Goal: Task Accomplishment & Management: Complete application form

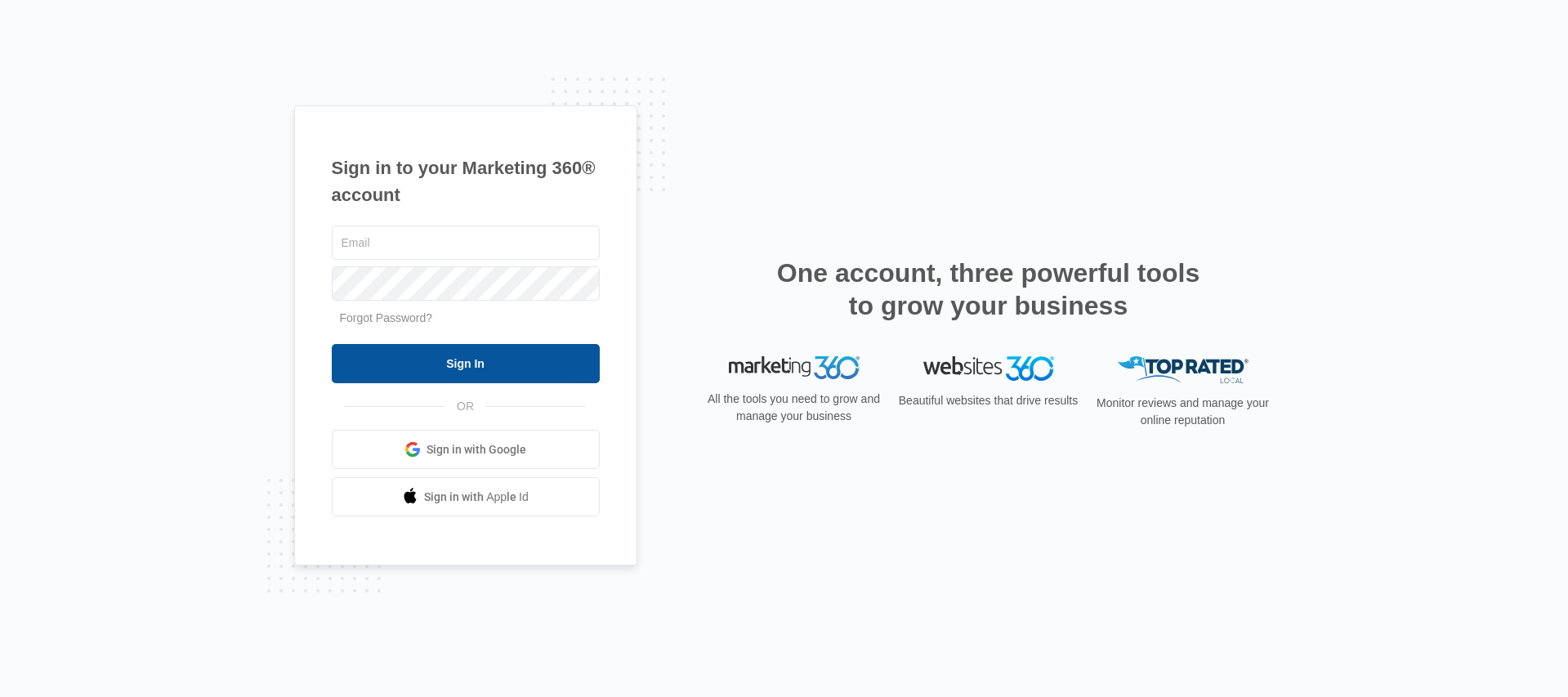
click at [356, 370] on input "Sign In" at bounding box center [465, 364] width 268 height 40
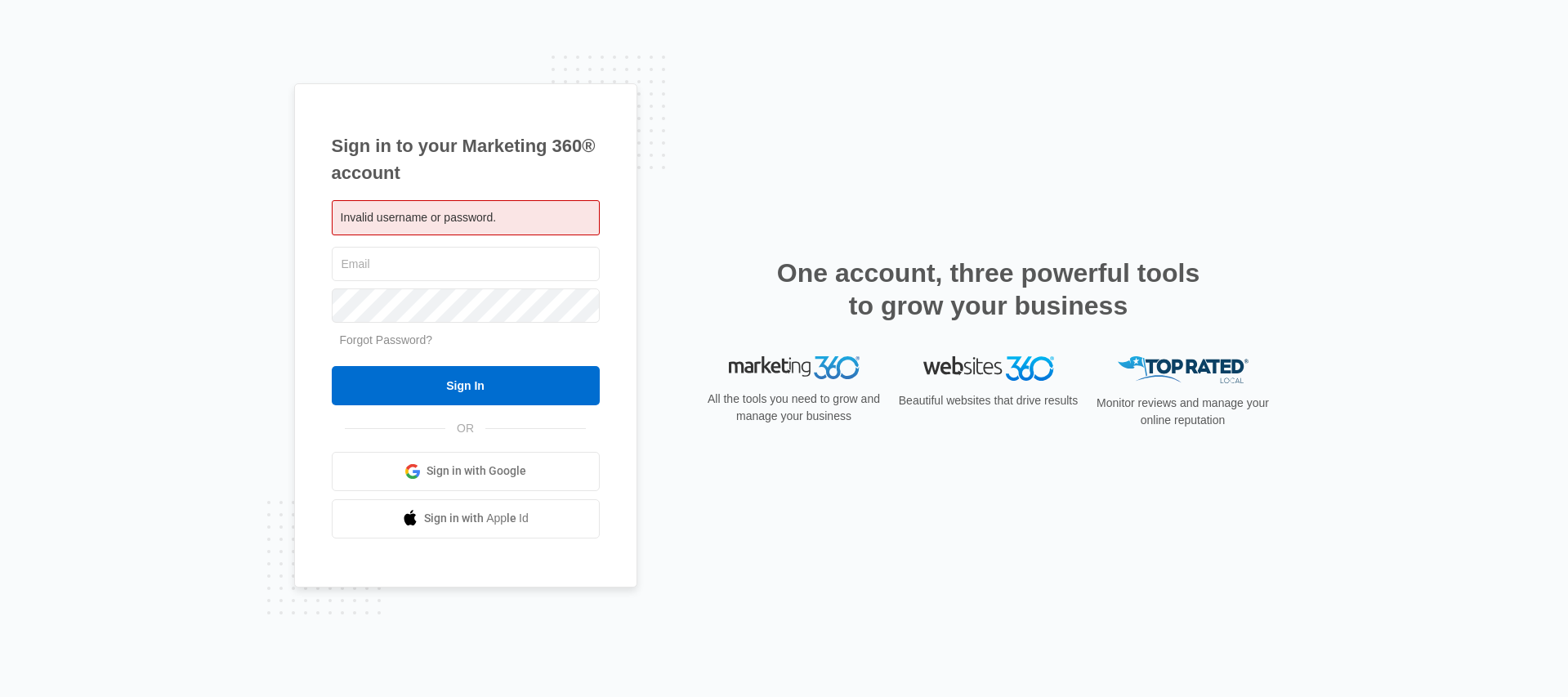
click at [371, 218] on span "Invalid username or password." at bounding box center [418, 217] width 156 height 13
click at [372, 209] on div "Invalid username or password." at bounding box center [465, 218] width 268 height 35
click at [400, 270] on input "text" at bounding box center [465, 264] width 268 height 35
type input "[PERSON_NAME][EMAIL_ADDRESS][PERSON_NAME][DOMAIN_NAME]"
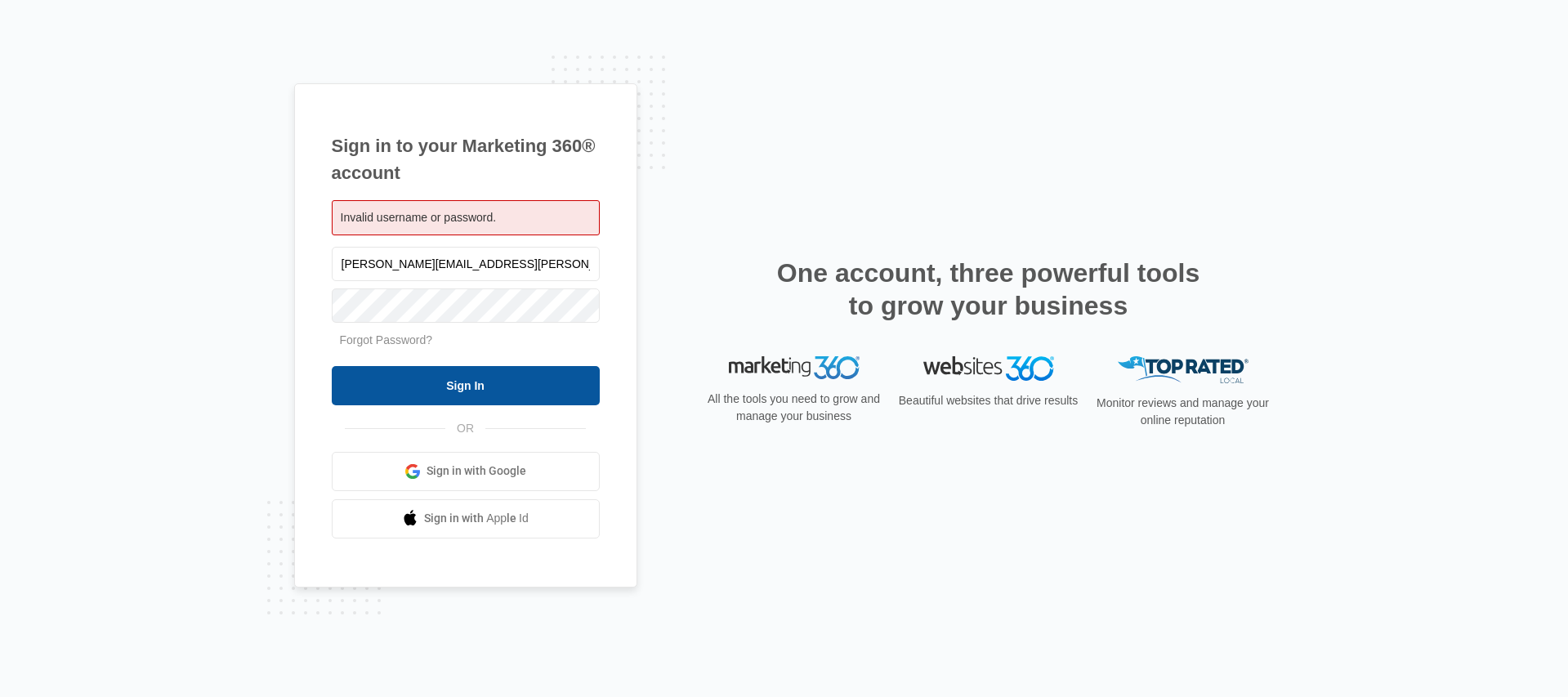
click at [386, 387] on input "Sign In" at bounding box center [465, 386] width 268 height 40
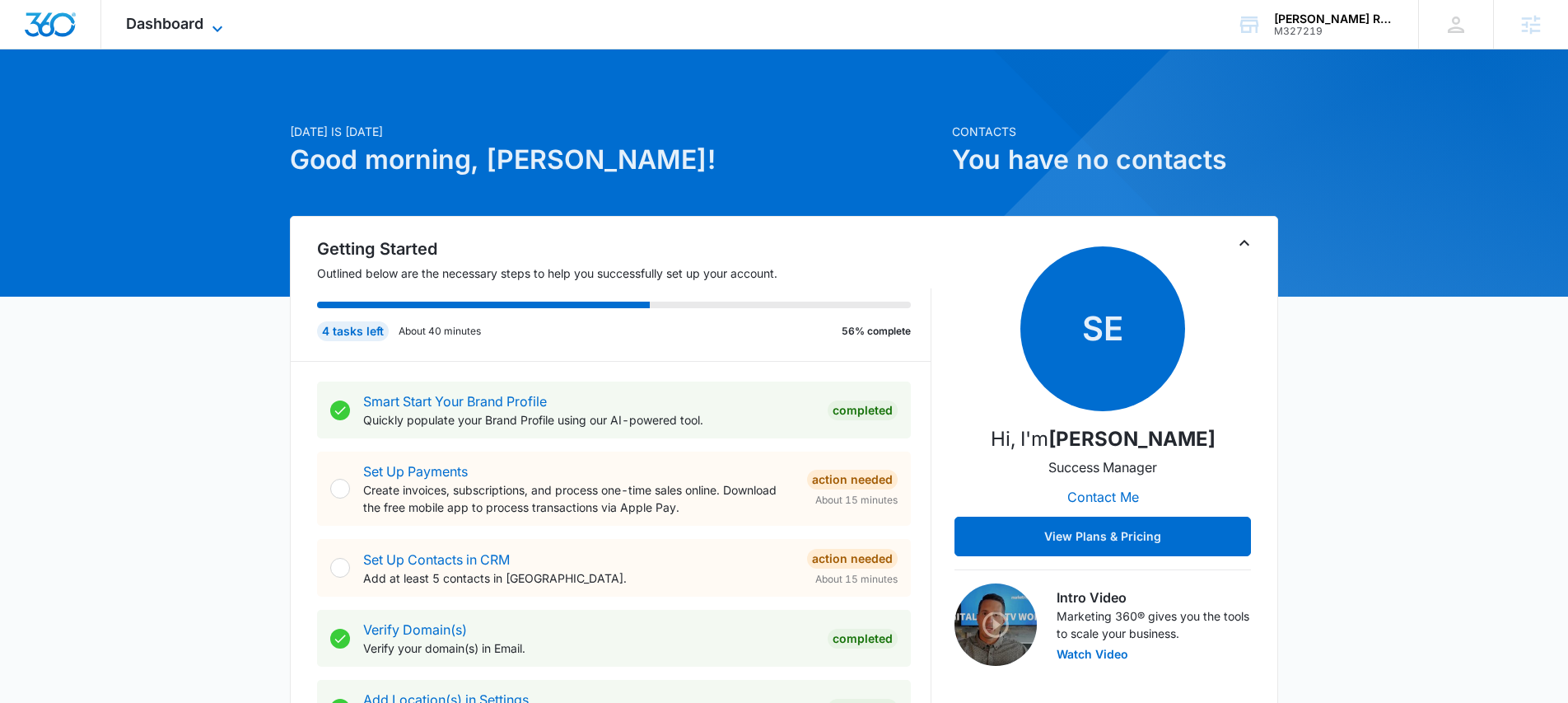
click at [153, 23] on span "Dashboard" at bounding box center [164, 23] width 77 height 17
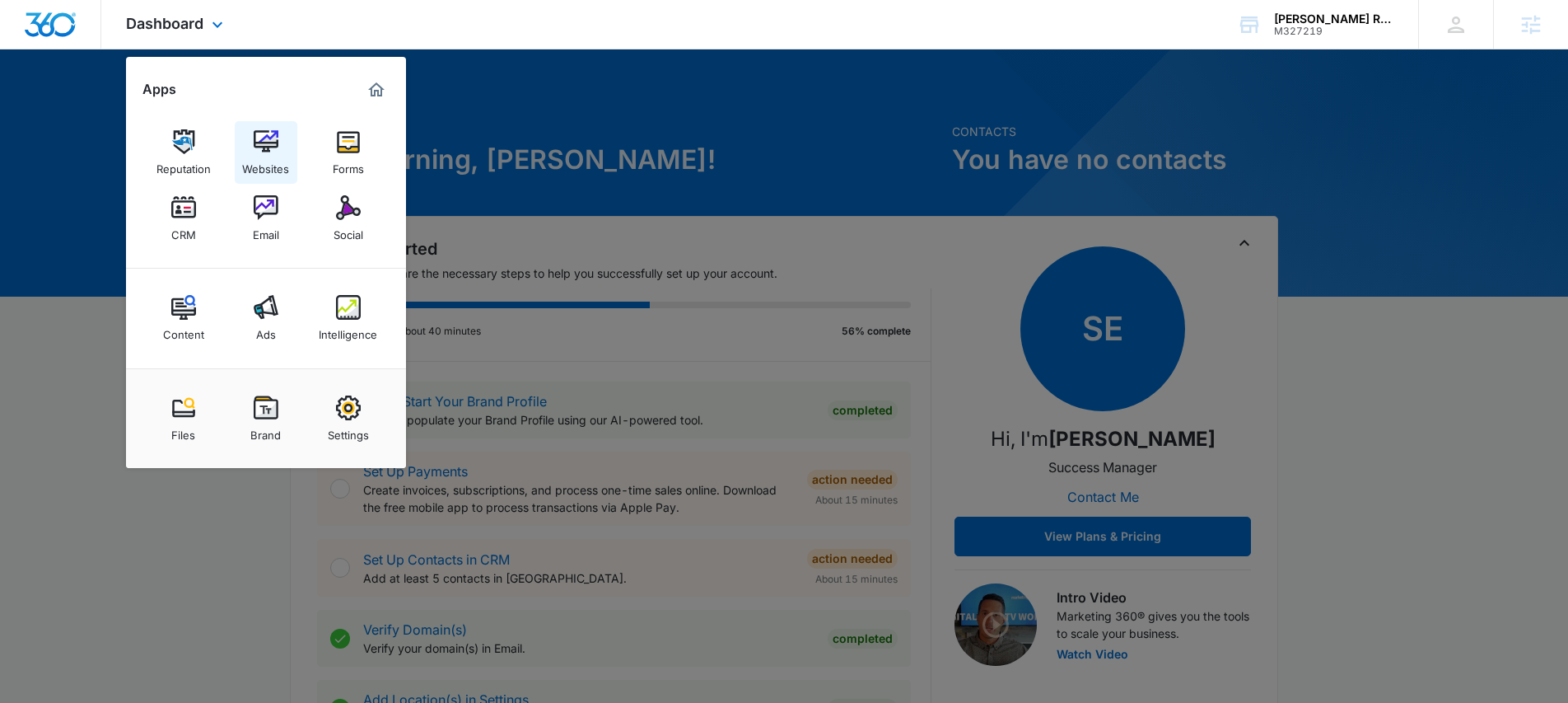
click at [265, 141] on img at bounding box center [266, 141] width 25 height 25
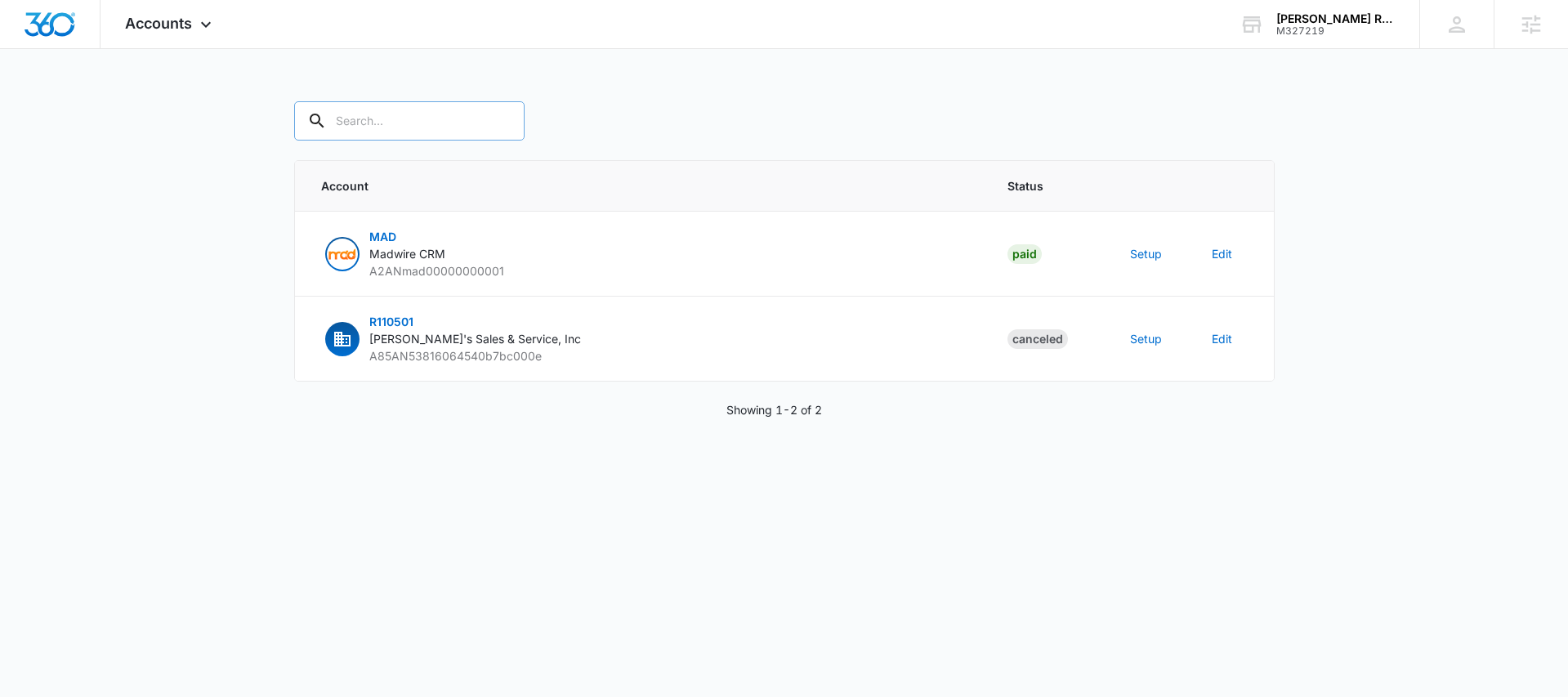
click at [385, 120] on input "text" at bounding box center [409, 121] width 230 height 40
type input "M327219"
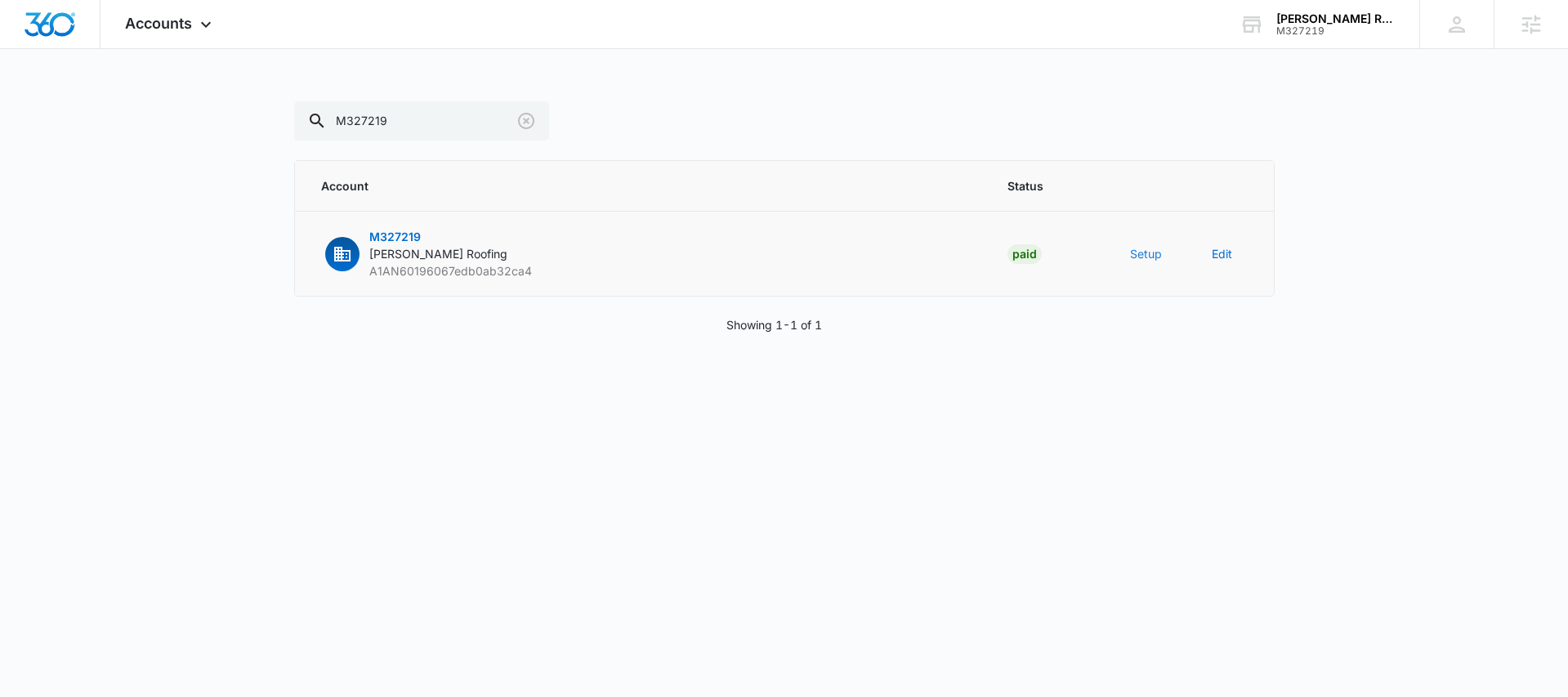
click at [1147, 251] on button "Setup" at bounding box center [1145, 253] width 32 height 17
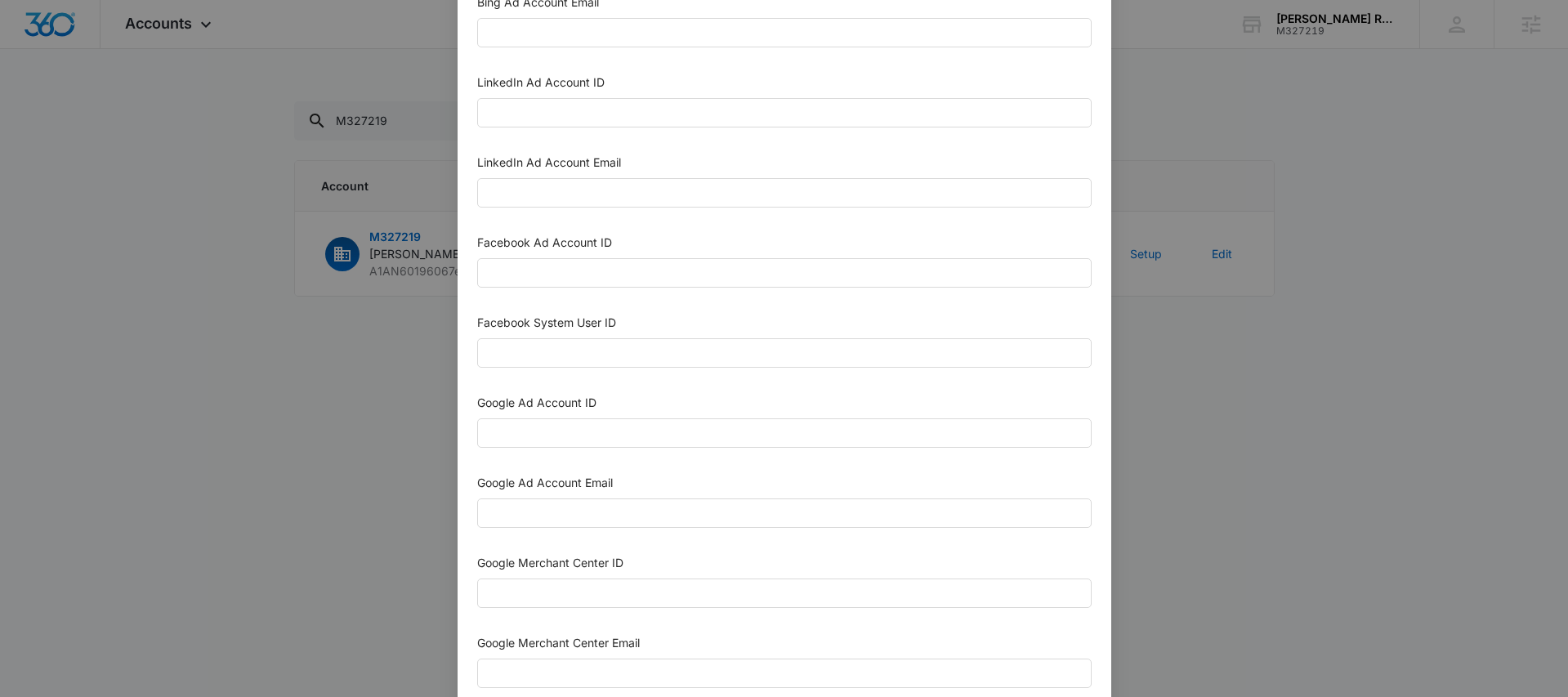
scroll to position [171, 0]
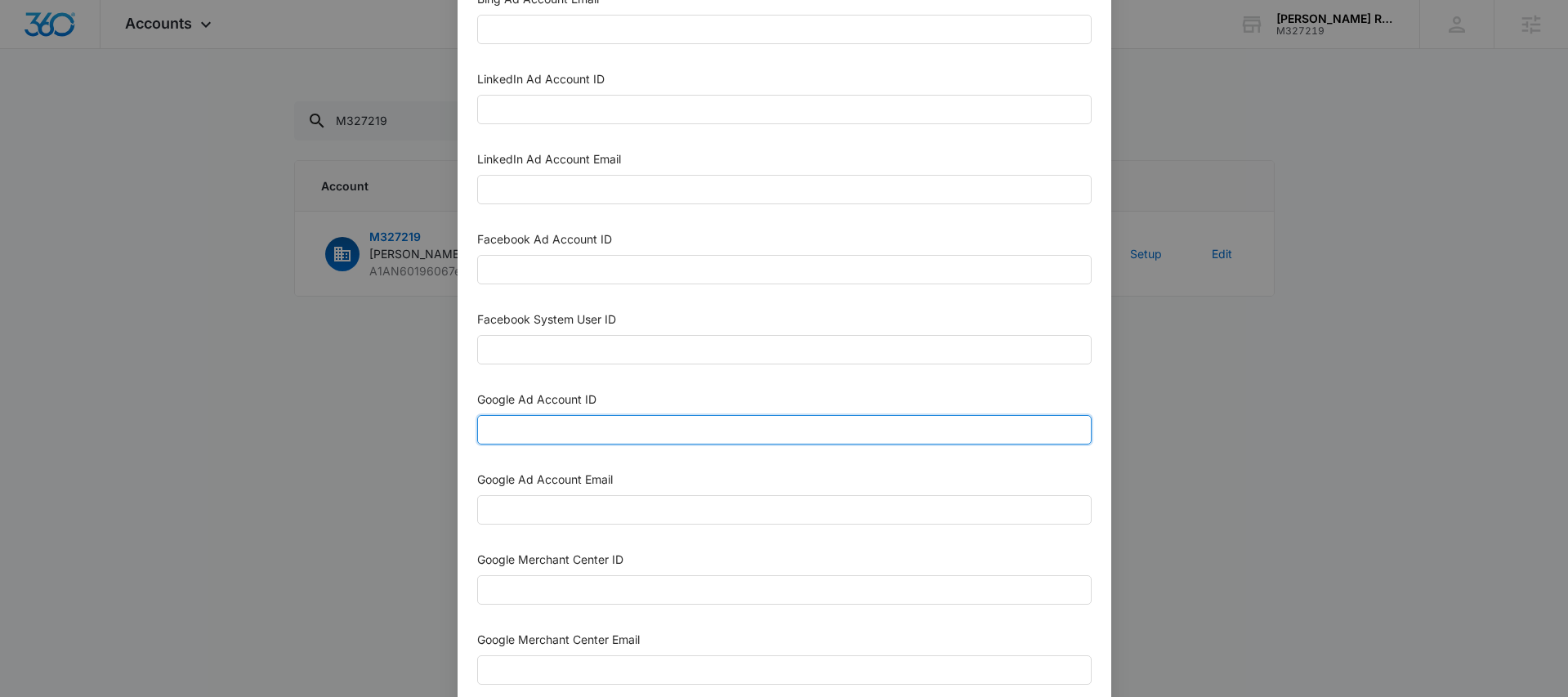
click at [590, 432] on input "Google Ad Account ID" at bounding box center [784, 430] width 615 height 30
paste input "796-811-5676"
type input "796-811-5676"
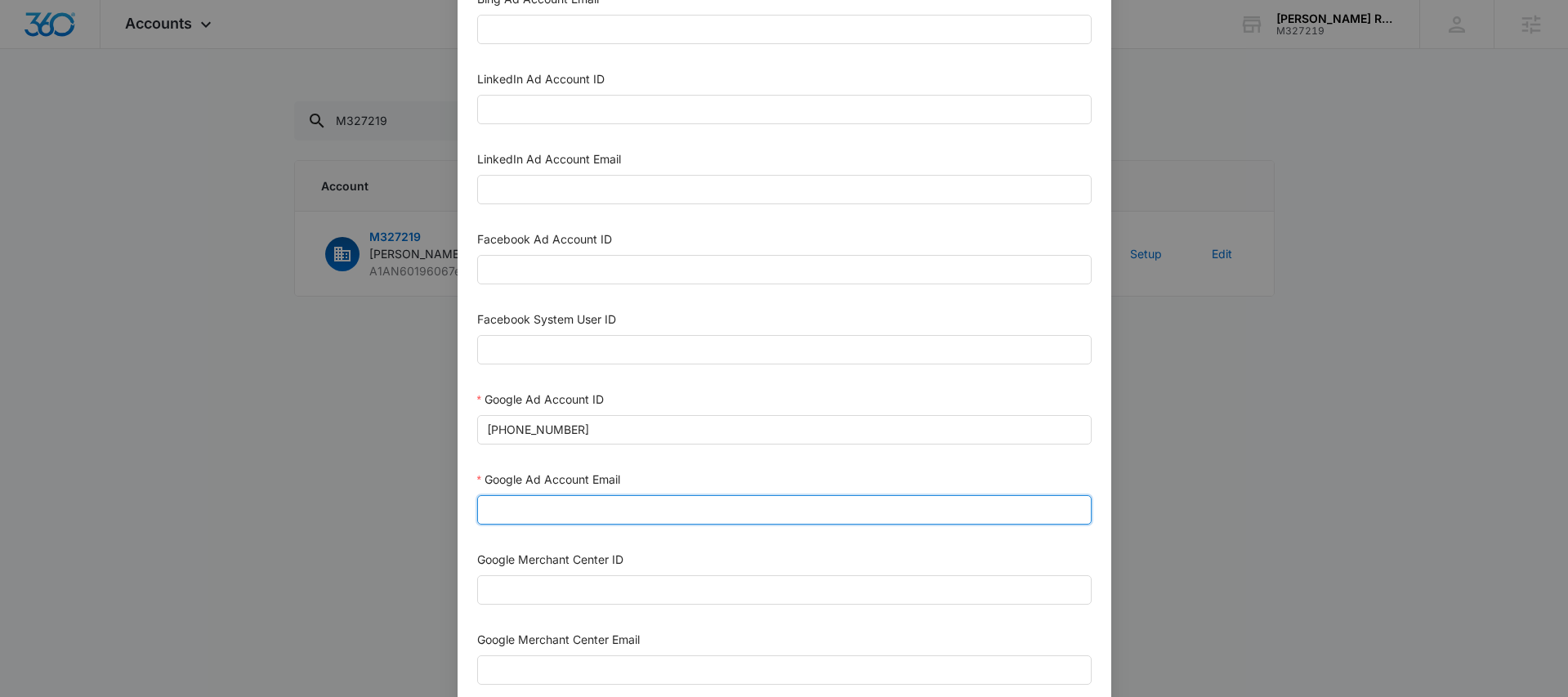
click at [579, 508] on input "Google Ad Account Email" at bounding box center [784, 510] width 615 height 30
paste input "M360+Accounts1020@madwiremedia.com"
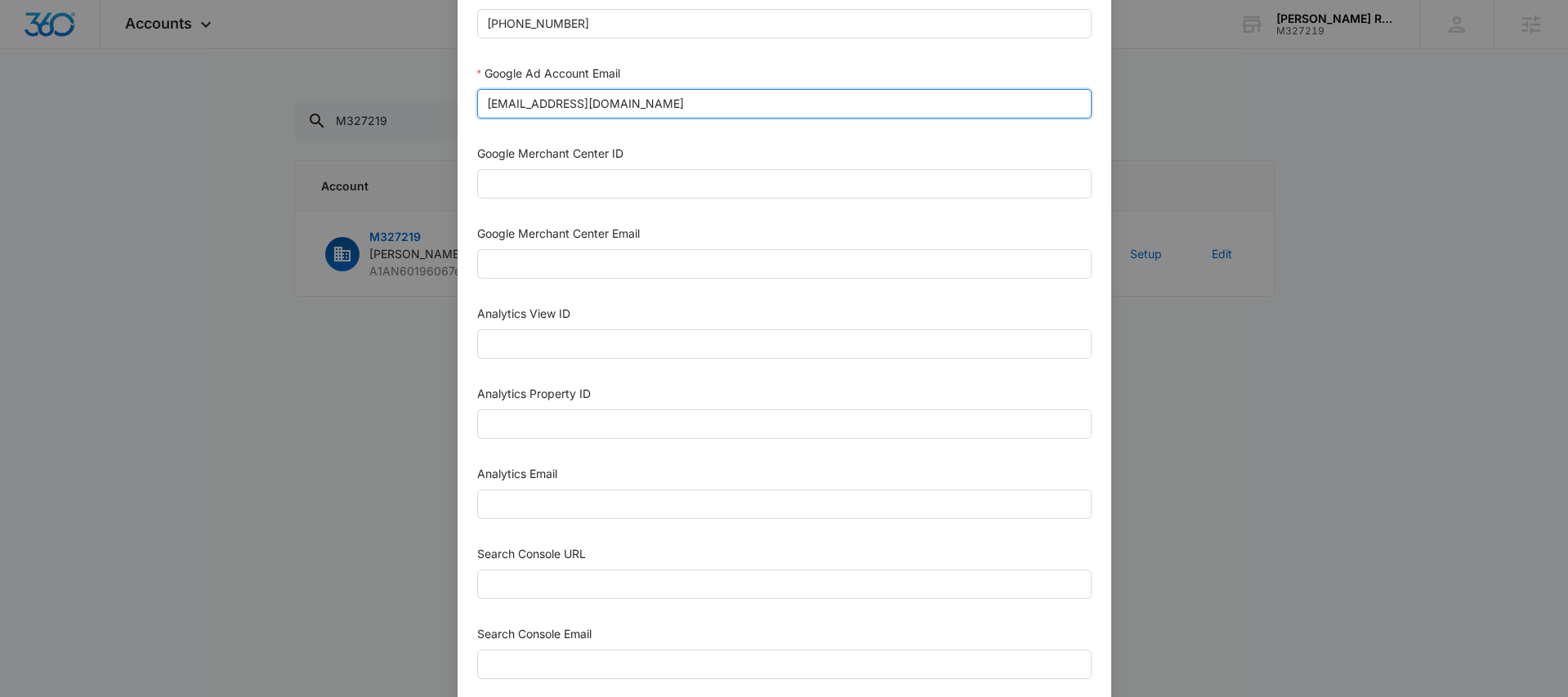
scroll to position [657, 0]
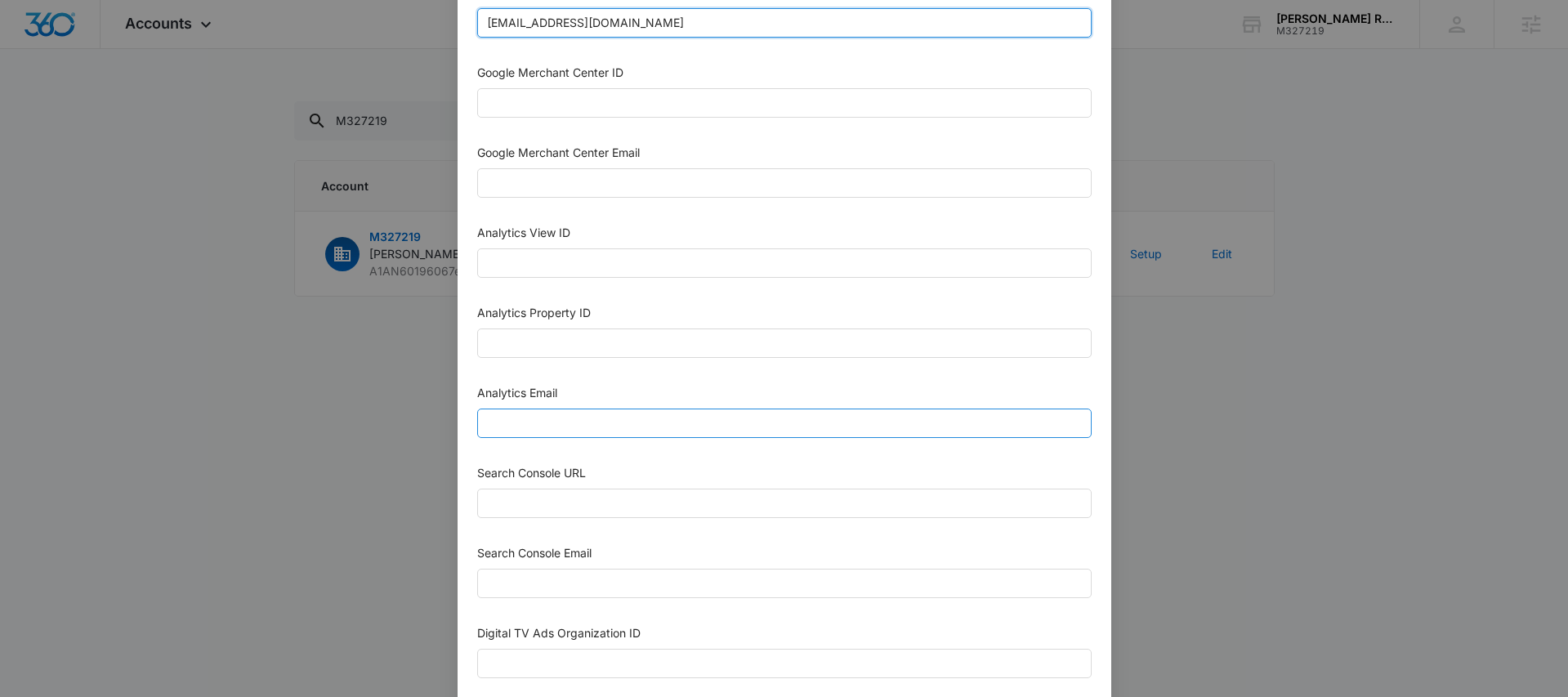
type input "M360+Accounts1020@madwiremedia.com"
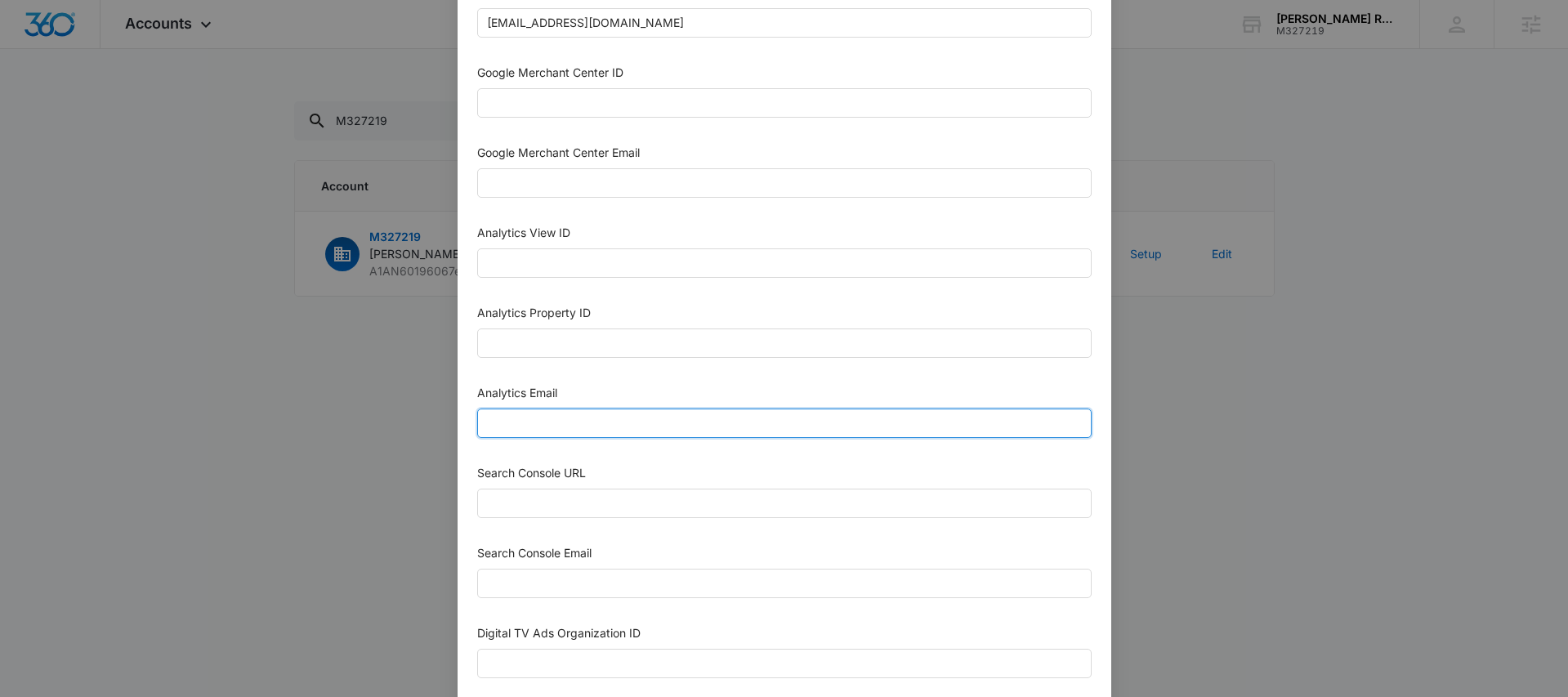
click at [612, 418] on input "Analytics Email" at bounding box center [784, 423] width 615 height 30
paste input "M360+Accounts1020@madwiremedia.com"
type input "M360+Accounts1020@madwiremedia.com"
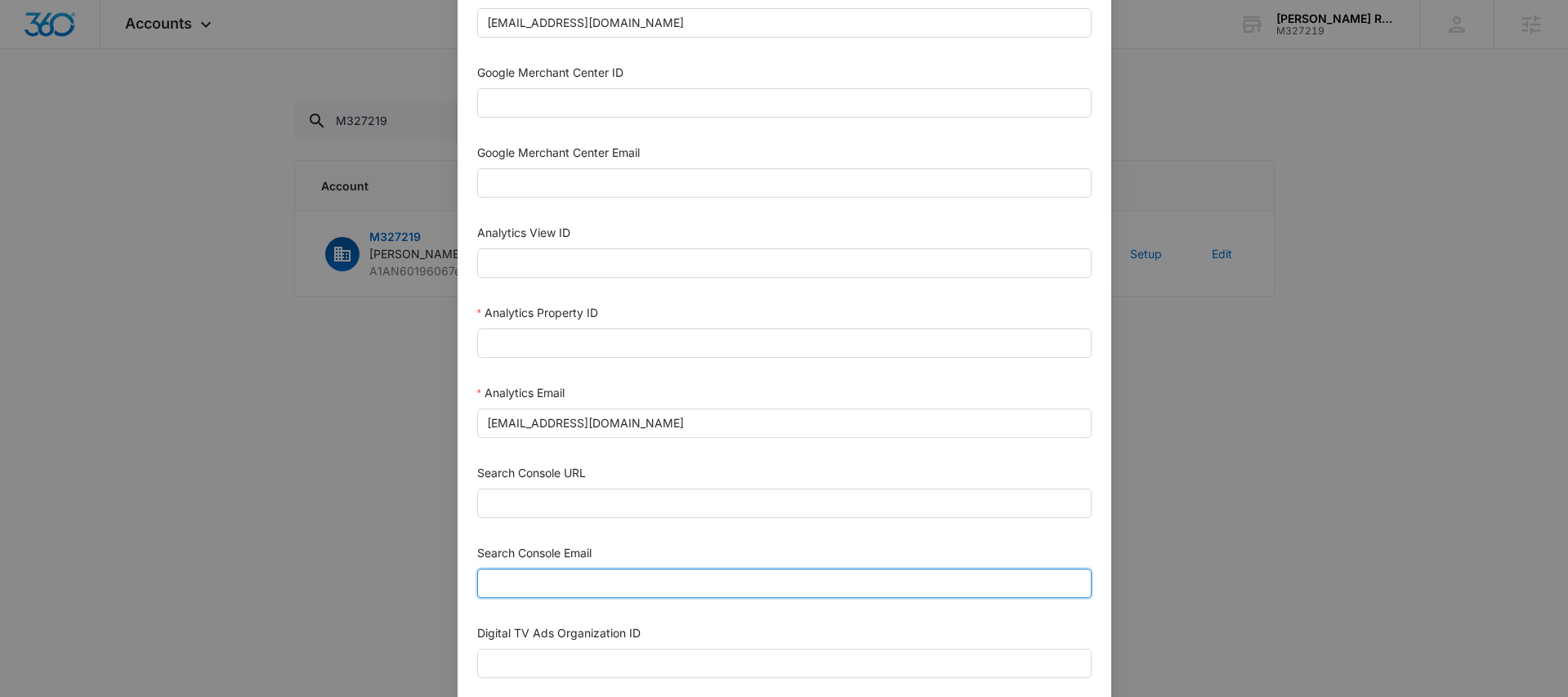
click at [603, 590] on input "Search Console Email" at bounding box center [784, 583] width 615 height 30
paste input "M360+Accounts1020@madwiremedia.com"
type input "M360+Accounts1020@madwiremedia.com"
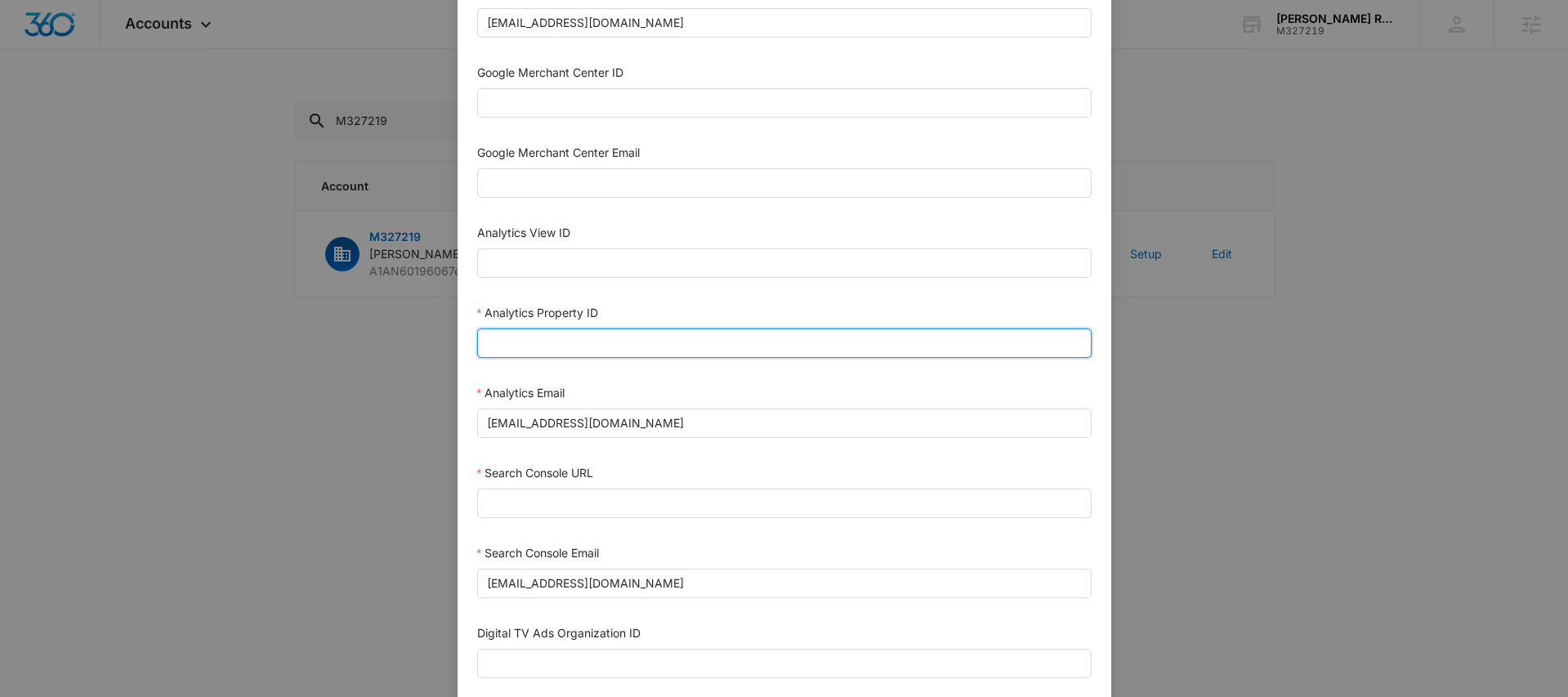
click at [550, 334] on input "Analytics Property ID" at bounding box center [784, 343] width 615 height 30
paste input "501183227"
type input "501183227"
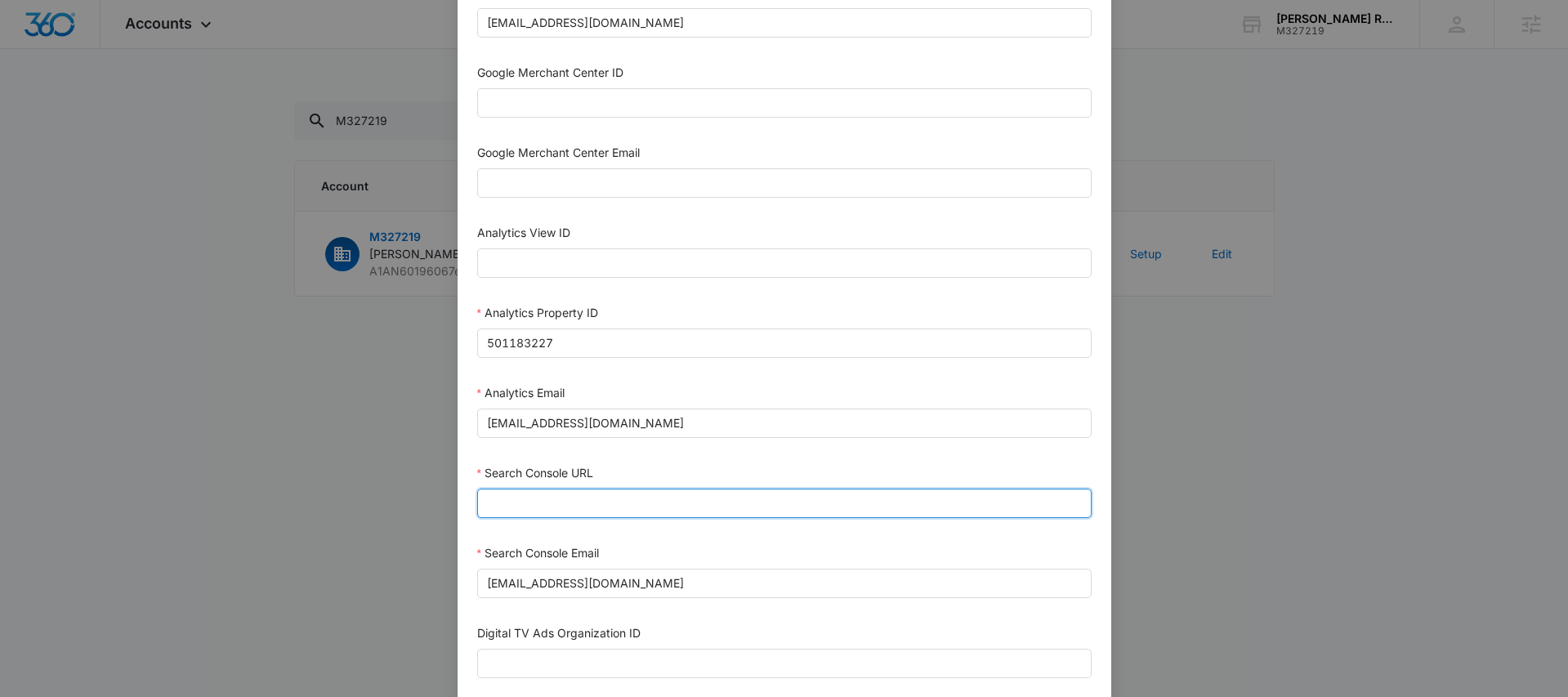
click at [564, 497] on input "Search Console URL" at bounding box center [784, 503] width 615 height 30
paste input "https://fergusonroofing.us/"
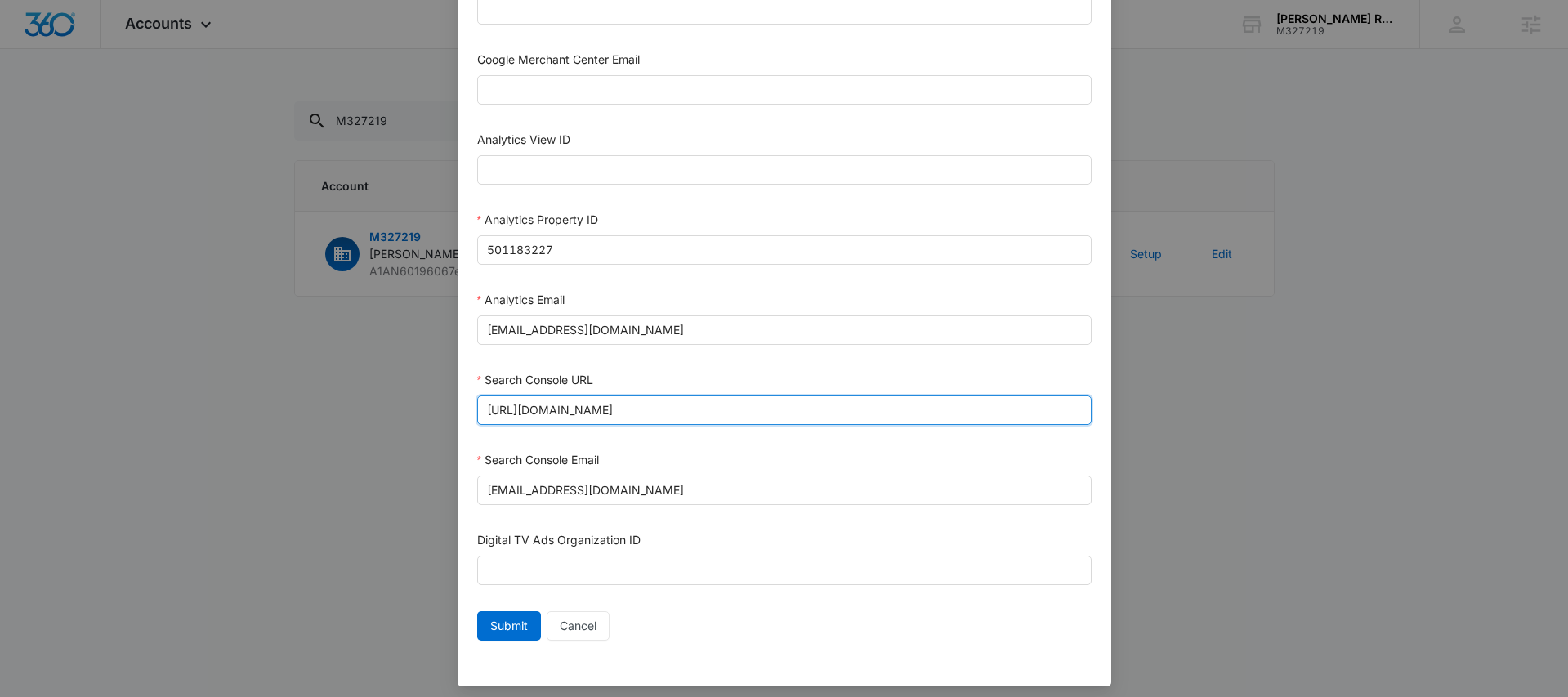
scroll to position [760, 0]
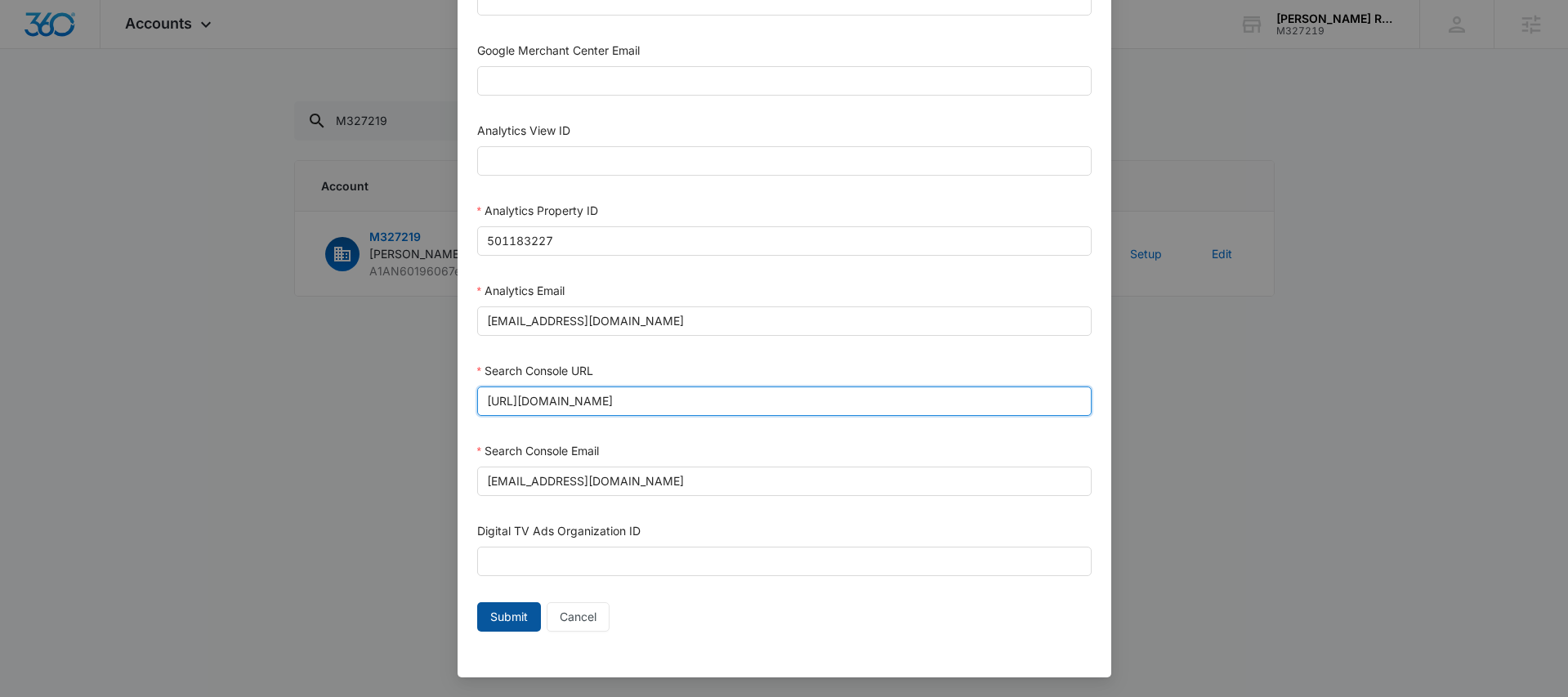
type input "https://fergusonroofing.us/"
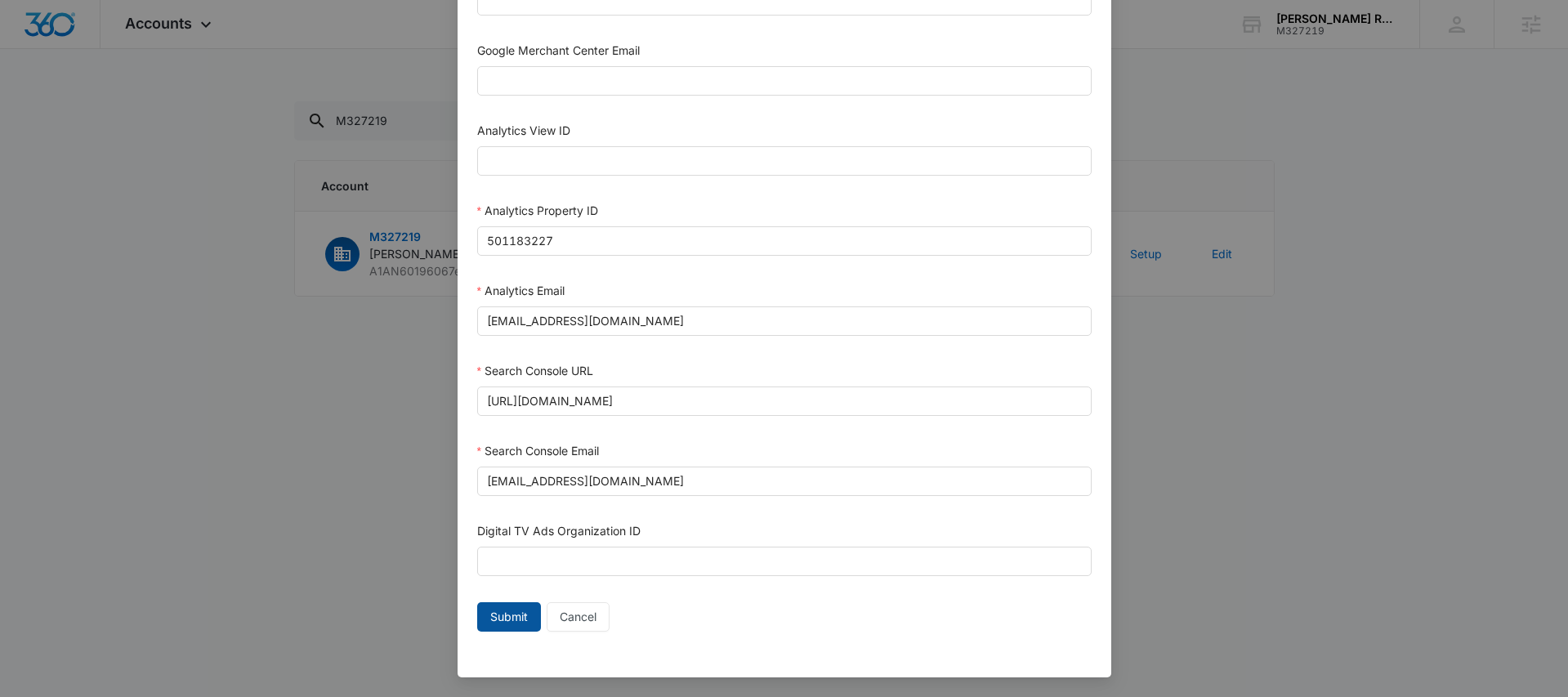
click at [511, 619] on span "Submit" at bounding box center [509, 617] width 38 height 18
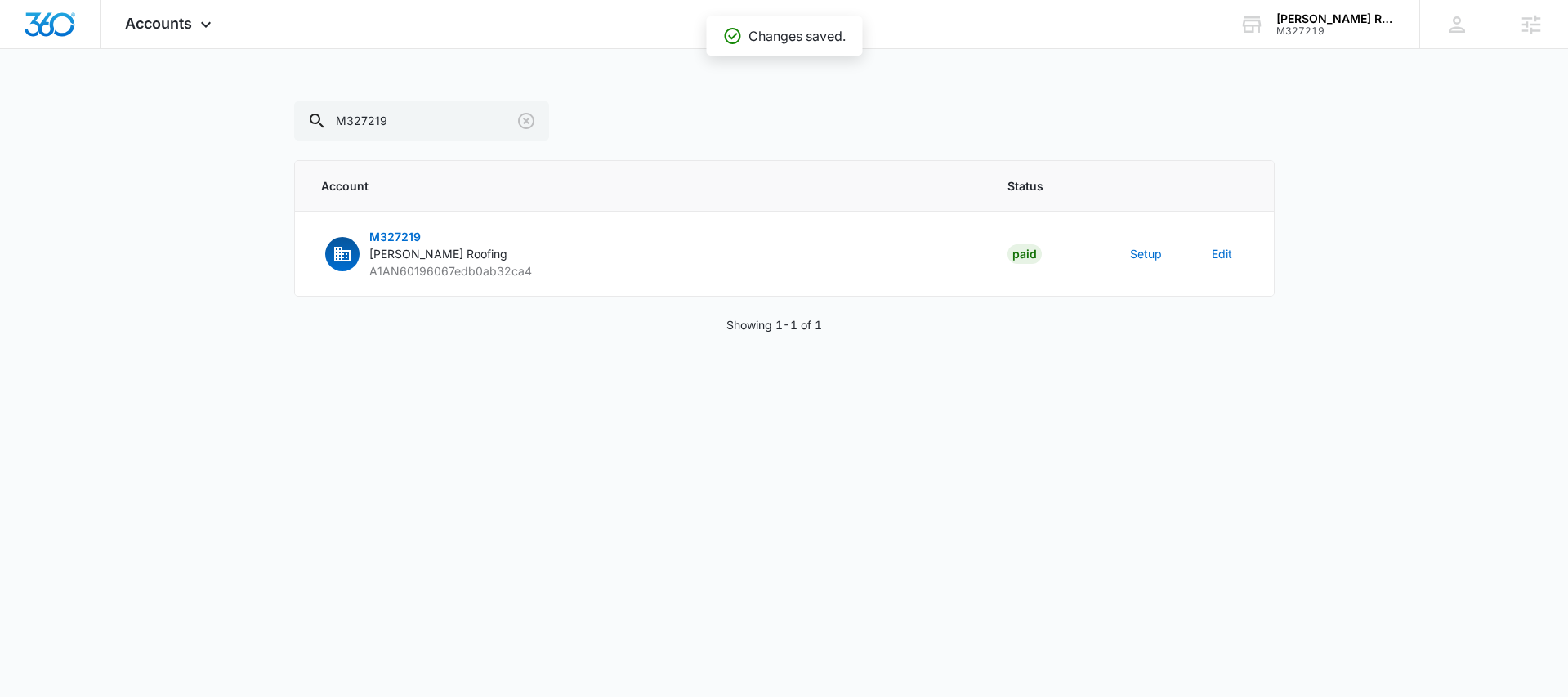
scroll to position [743, 0]
